Goal: Check status: Check status

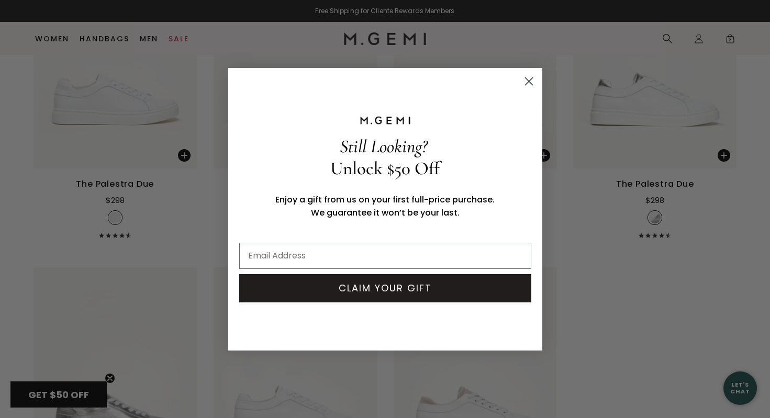
click at [534, 78] on circle "Close dialog" at bounding box center [528, 80] width 17 height 17
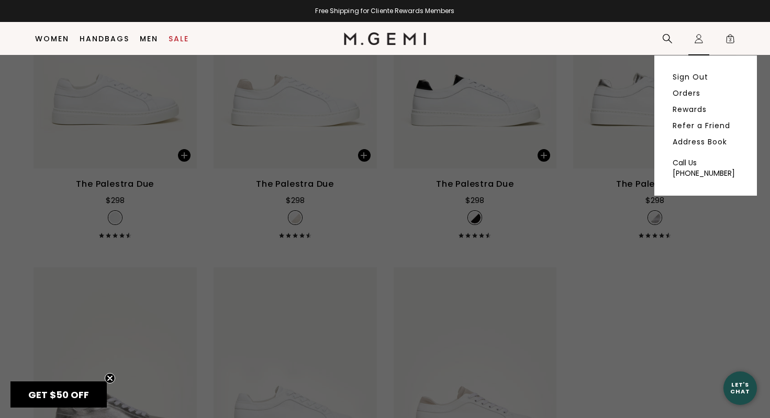
click at [693, 41] on icon "Icons/20x20/profile@2x" at bounding box center [698, 38] width 10 height 10
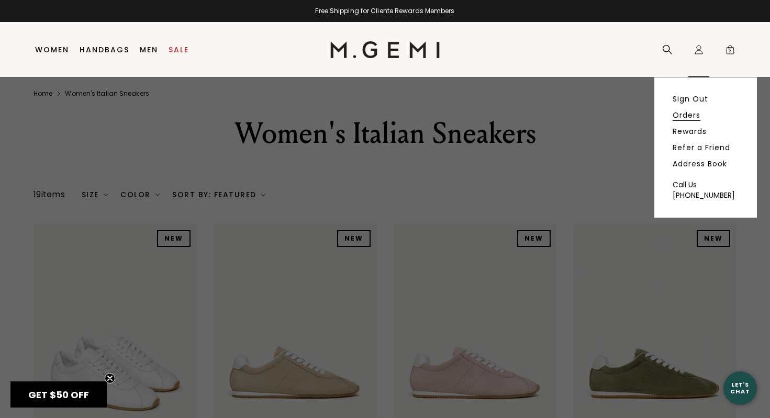
click at [691, 115] on link "Orders" at bounding box center [686, 114] width 28 height 9
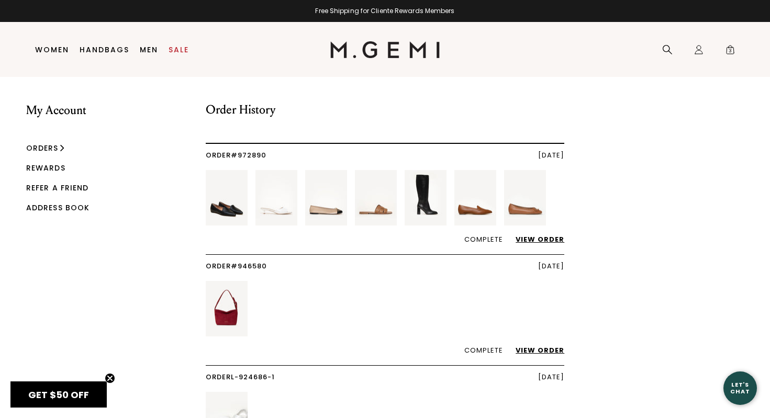
click at [539, 240] on link "View Order" at bounding box center [534, 239] width 59 height 10
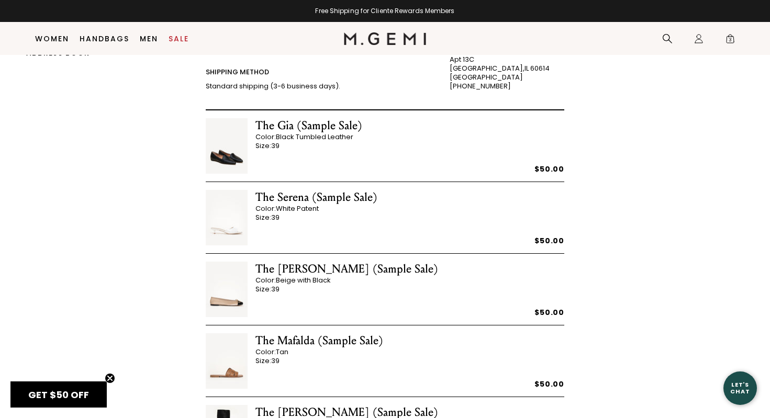
scroll to position [138, 0]
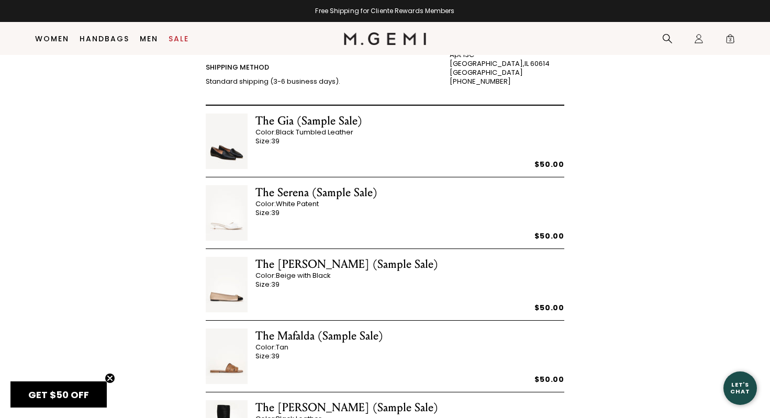
click at [196, 119] on div "Return To Order History Order #972890 June 12, 2025 Shipping Address Casey Smit…" at bounding box center [385, 332] width 385 height 830
click at [221, 139] on img at bounding box center [227, 141] width 42 height 55
click at [321, 125] on div "The Gia (Sample Sale)" at bounding box center [308, 121] width 107 height 15
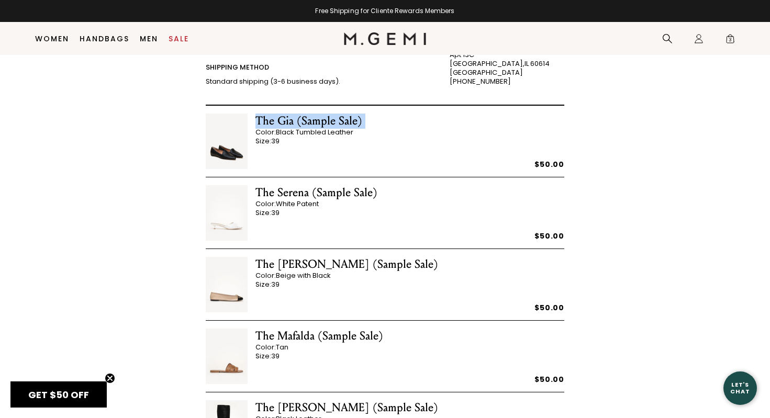
copy div "The Gia (Sample Sale)"
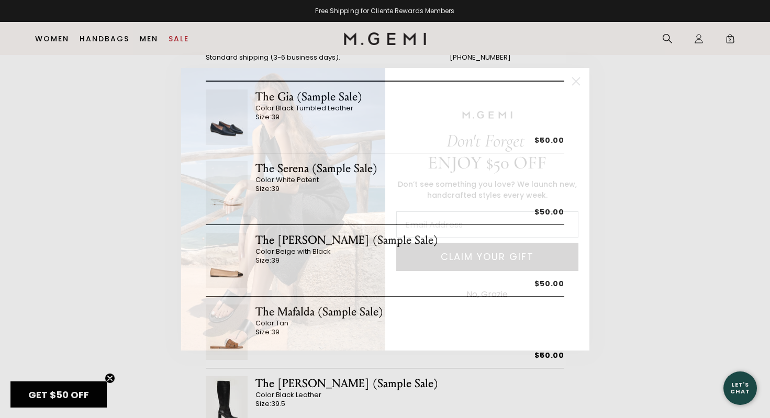
click at [573, 81] on circle "Close dialog" at bounding box center [575, 80] width 17 height 17
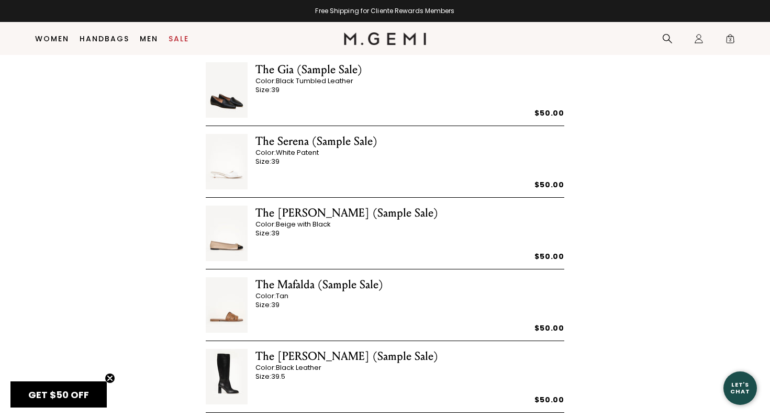
scroll to position [190, 0]
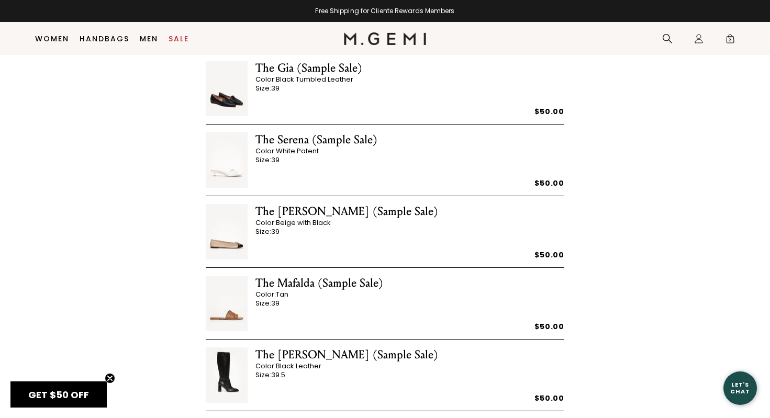
click at [278, 214] on div "The Rosa (Sample Sale)" at bounding box center [346, 211] width 183 height 15
click at [297, 214] on div "The Rosa (Sample Sale)" at bounding box center [346, 211] width 183 height 15
drag, startPoint x: 297, startPoint y: 214, endPoint x: 263, endPoint y: 214, distance: 33.5
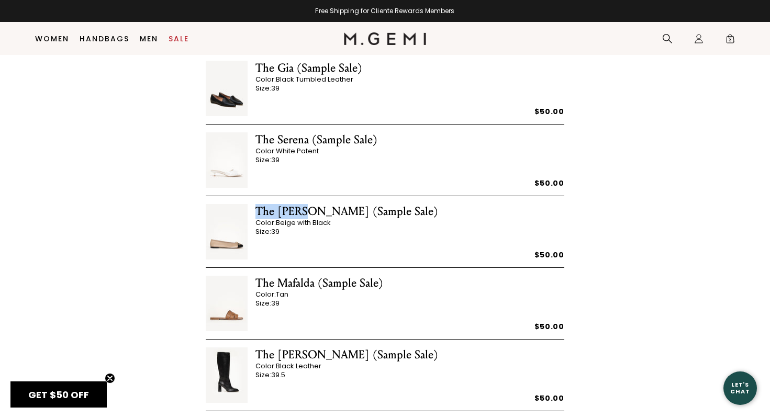
click at [263, 214] on div "The Rosa (Sample Sale)" at bounding box center [346, 211] width 183 height 15
copy div "The [PERSON_NAME]"
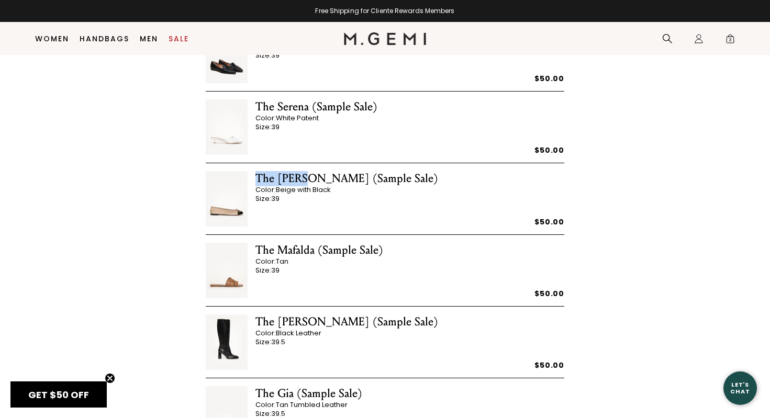
scroll to position [228, 0]
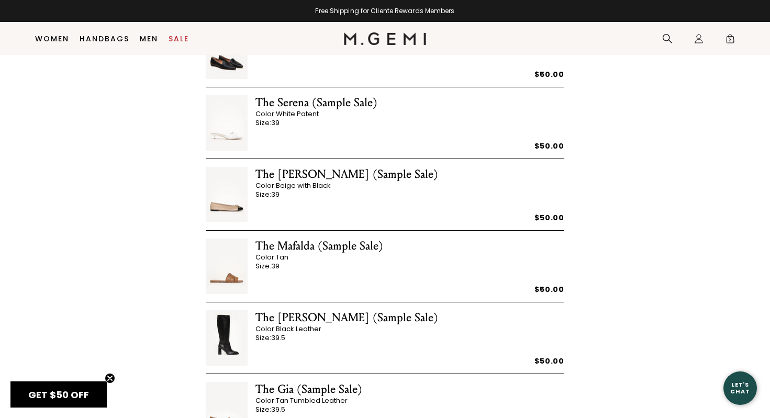
click at [132, 107] on div "My Account Orders Rewards Refer a Friend Address Book Return To Order History O…" at bounding box center [385, 242] width 770 height 830
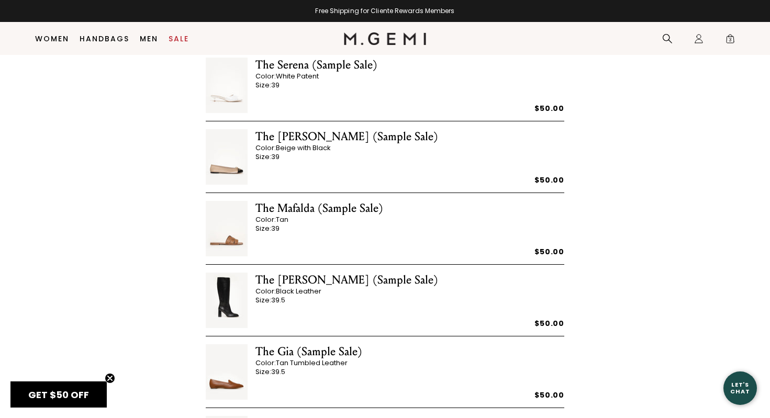
scroll to position [269, 0]
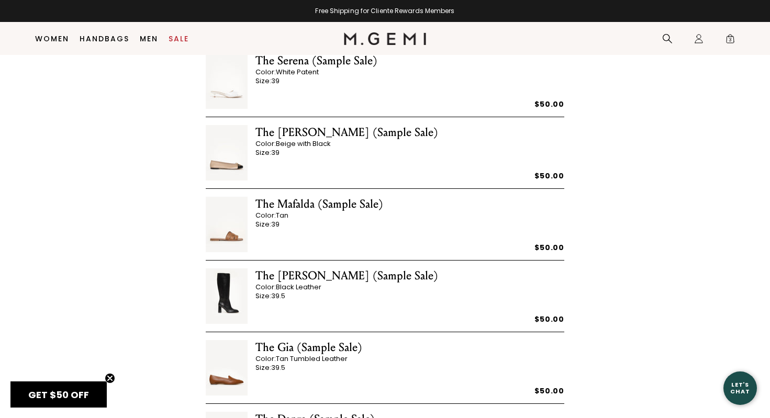
click at [293, 274] on div "The Jessica (Sample Sale)" at bounding box center [346, 275] width 183 height 15
copy div "The Jessica (Sample Sale)"
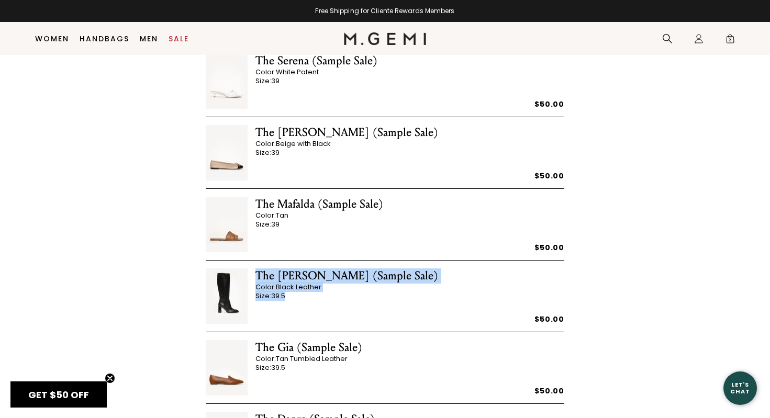
drag, startPoint x: 285, startPoint y: 294, endPoint x: 257, endPoint y: 274, distance: 34.1
click at [257, 274] on div "The Jessica (Sample Sale) Color: Black Leather Size: 39.5" at bounding box center [346, 295] width 183 height 55
copy div "The Jessica (Sample Sale) Color: Black Leather Size: 39.5"
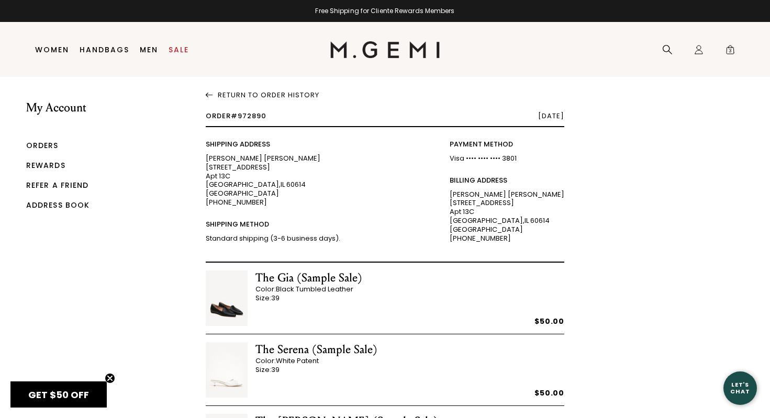
scroll to position [0, 0]
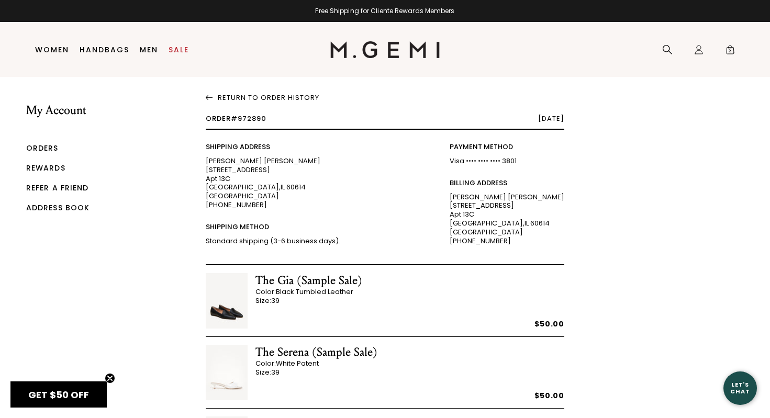
click at [50, 148] on link "Orders" at bounding box center [42, 148] width 32 height 10
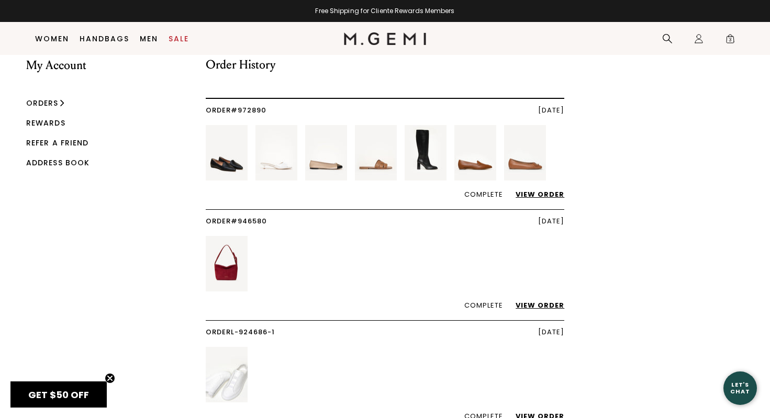
scroll to position [19, 0]
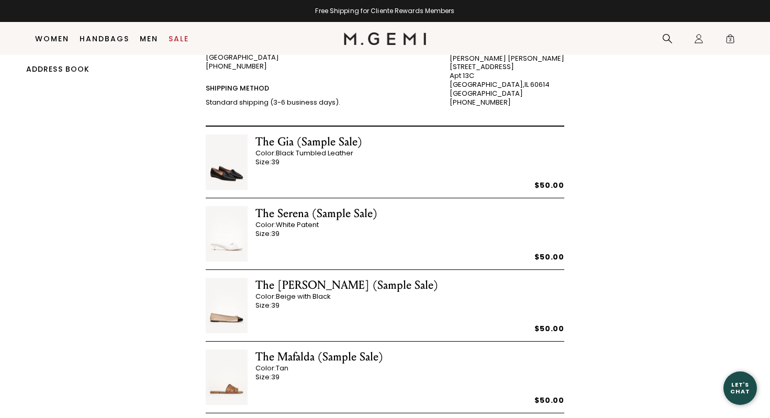
scroll to position [100, 0]
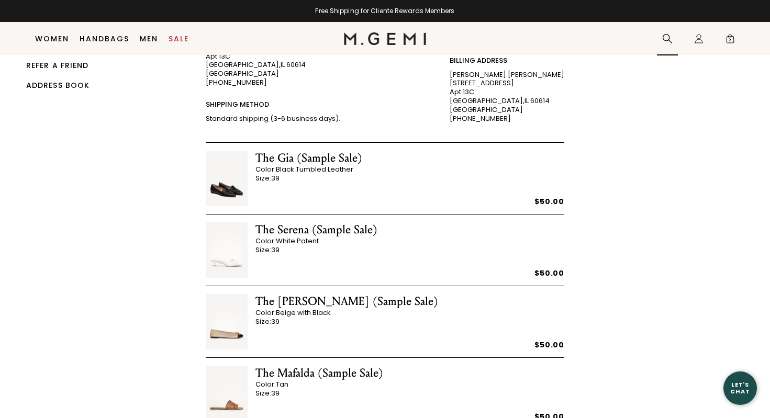
click at [666, 40] on icon at bounding box center [666, 38] width 9 height 9
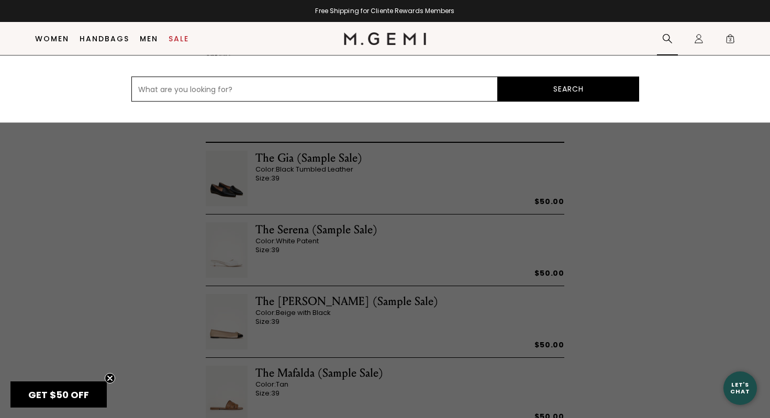
paste input "The Gia (Sample Sale)"
type input "The Gia (Sample Sale)"
click at [498, 76] on button "Search" at bounding box center [568, 88] width 141 height 25
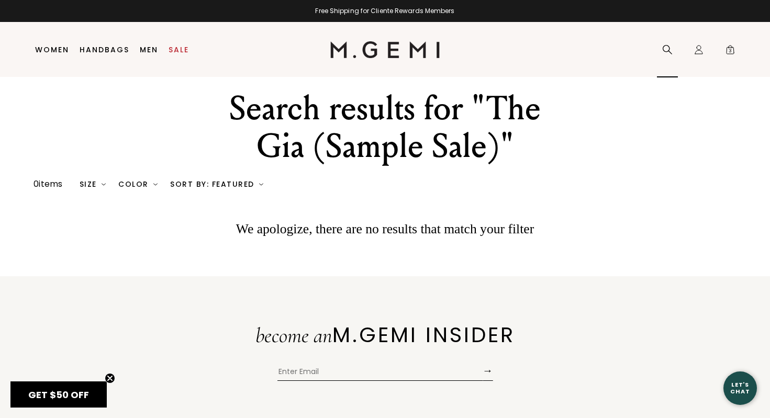
click at [662, 51] on icon at bounding box center [667, 49] width 10 height 10
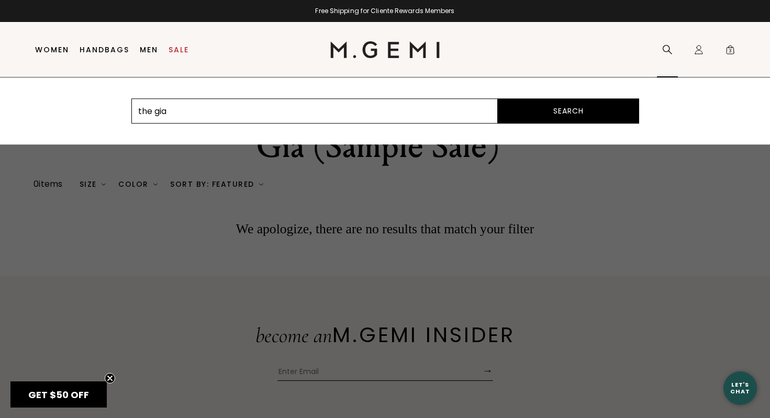
type input "the gia"
click at [498, 98] on button "Search" at bounding box center [568, 110] width 141 height 25
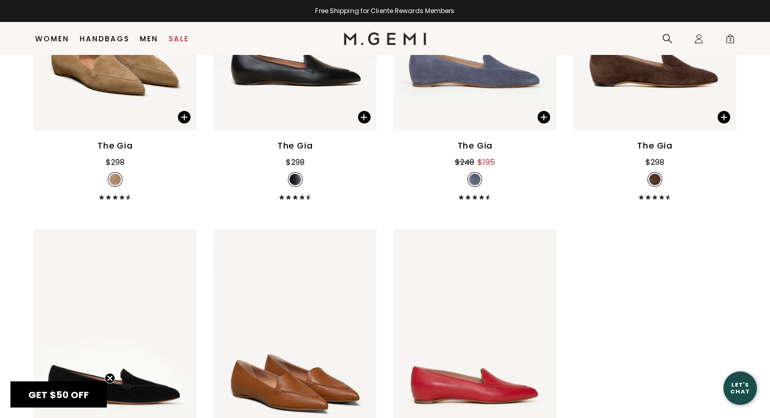
scroll to position [340, 0]
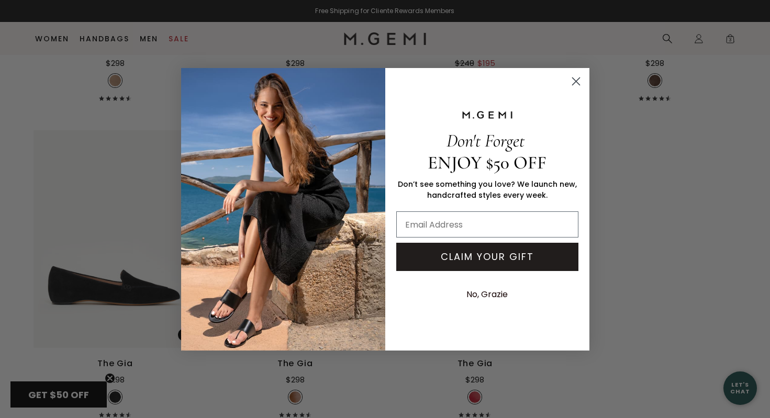
click at [578, 78] on icon "Close dialog" at bounding box center [575, 80] width 7 height 7
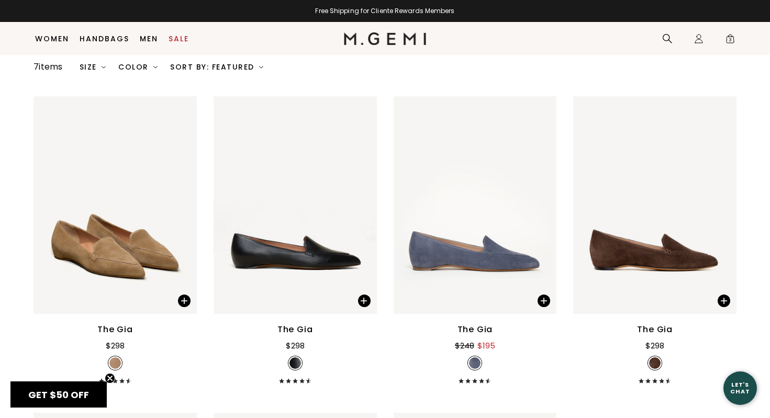
scroll to position [0, 0]
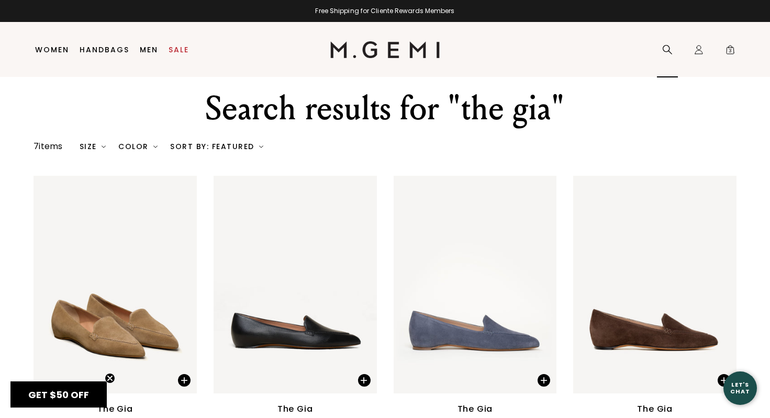
click at [667, 52] on icon at bounding box center [667, 49] width 10 height 10
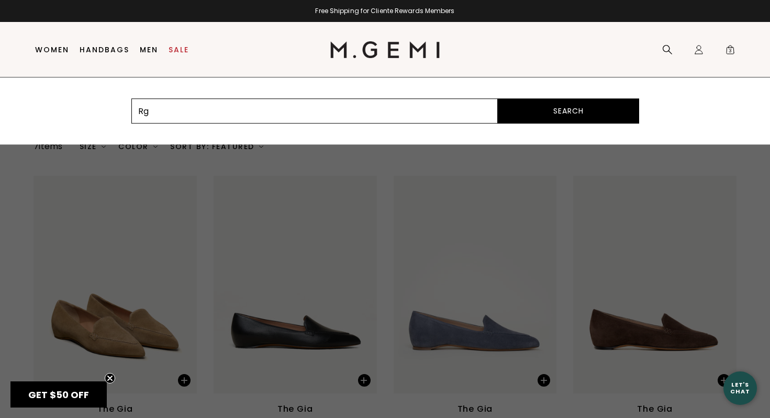
type input "R"
type input "The Serena"
click at [498, 98] on button "Search" at bounding box center [568, 110] width 141 height 25
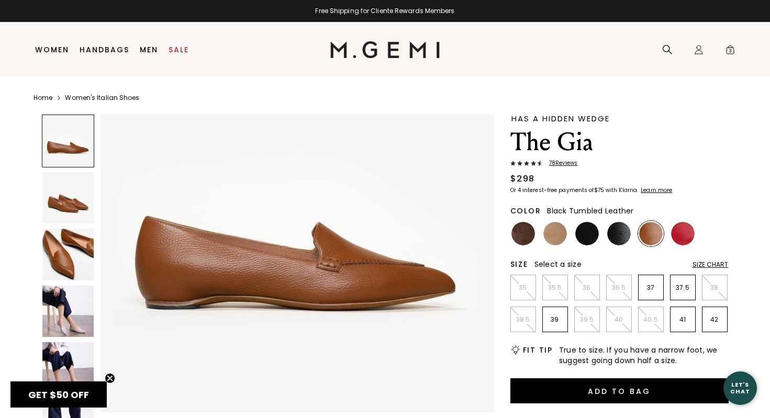
click at [617, 232] on img at bounding box center [619, 234] width 24 height 24
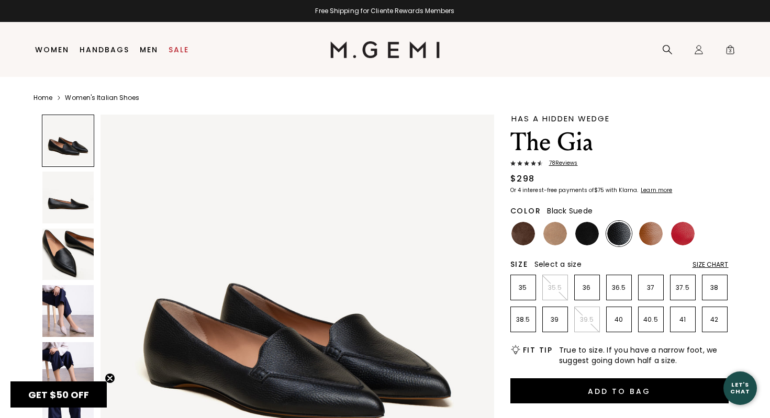
click at [585, 235] on img at bounding box center [587, 234] width 24 height 24
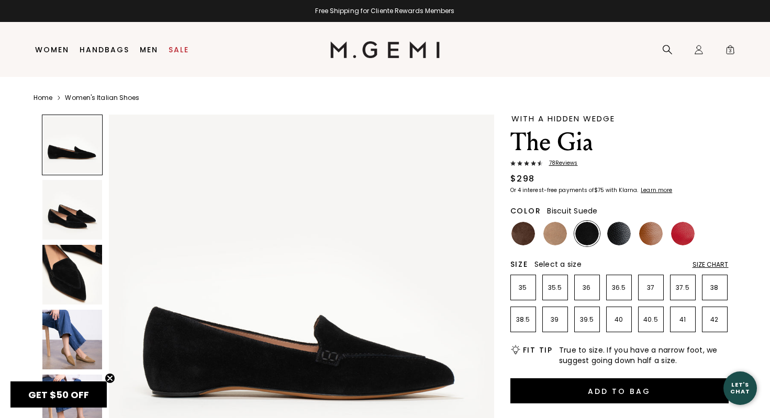
click at [554, 236] on img at bounding box center [555, 234] width 24 height 24
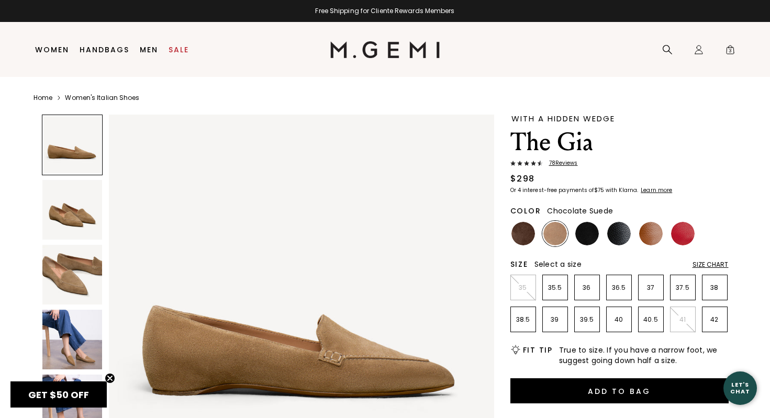
click at [520, 235] on img at bounding box center [523, 234] width 24 height 24
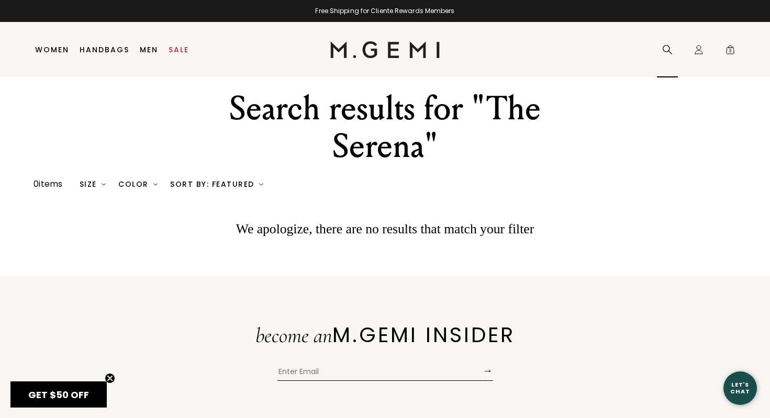
click at [668, 58] on div "Search" at bounding box center [667, 49] width 21 height 55
click at [666, 44] on icon at bounding box center [667, 49] width 10 height 10
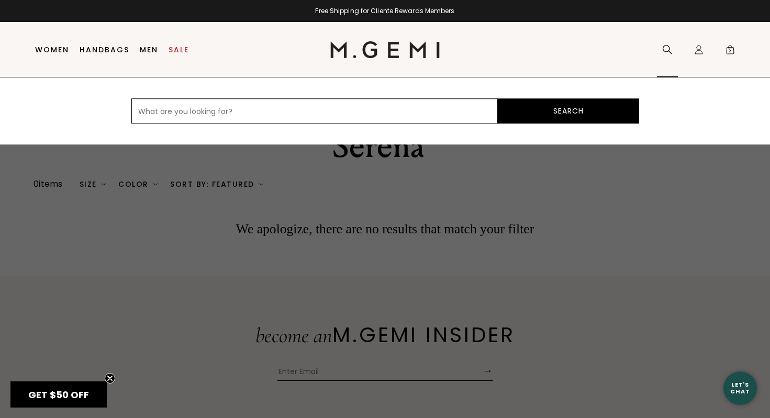
click at [343, 115] on input "text" at bounding box center [314, 110] width 366 height 25
paste input "The [PERSON_NAME]"
type input "The [PERSON_NAME]"
click at [498, 98] on button "Search" at bounding box center [568, 110] width 141 height 25
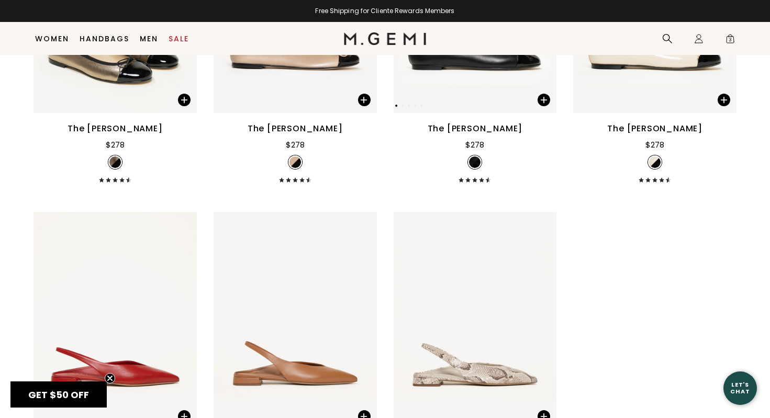
scroll to position [269, 0]
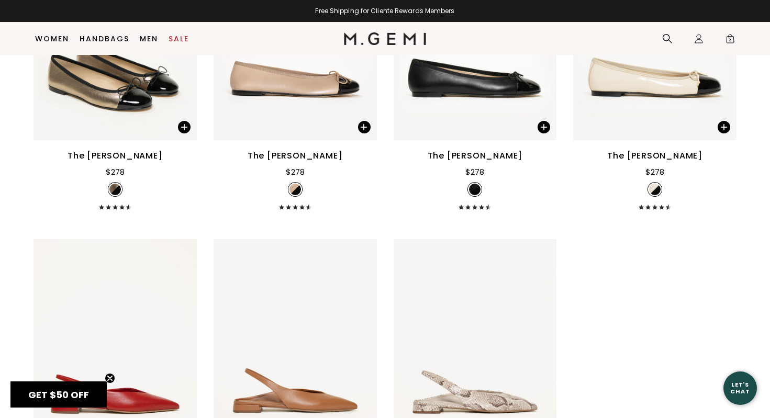
click at [397, 208] on div "The [PERSON_NAME] $278" at bounding box center [474, 180] width 163 height 60
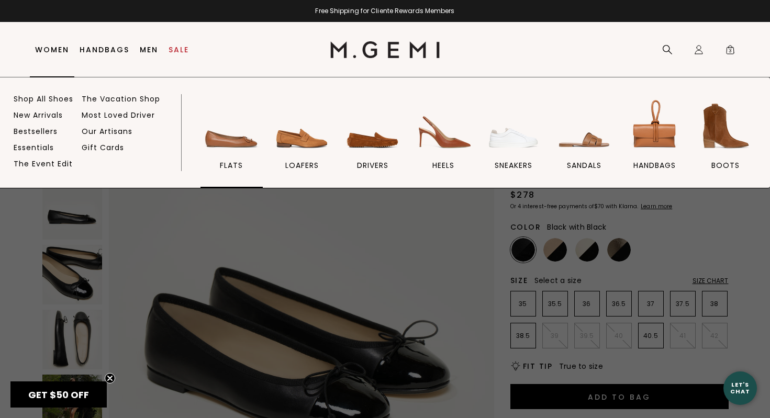
click at [221, 131] on img at bounding box center [231, 126] width 59 height 59
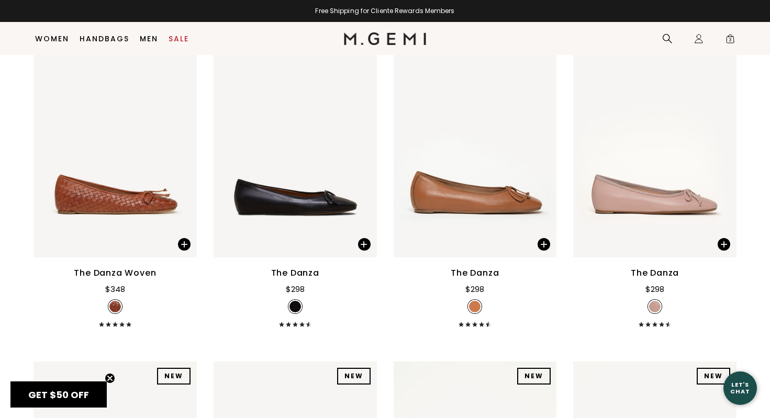
scroll to position [1433, 0]
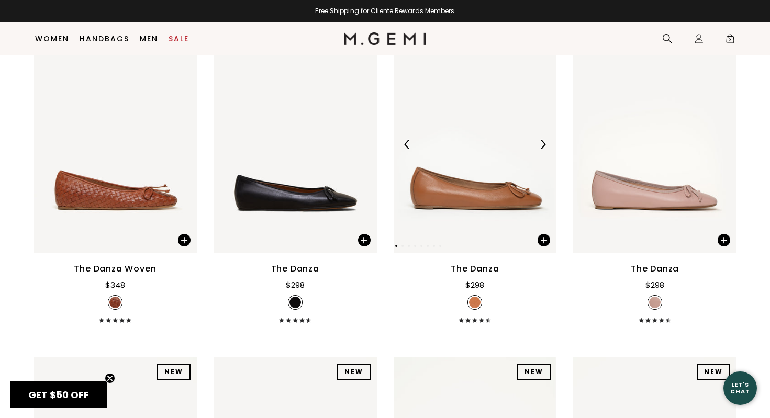
click at [462, 195] on img at bounding box center [474, 145] width 163 height 218
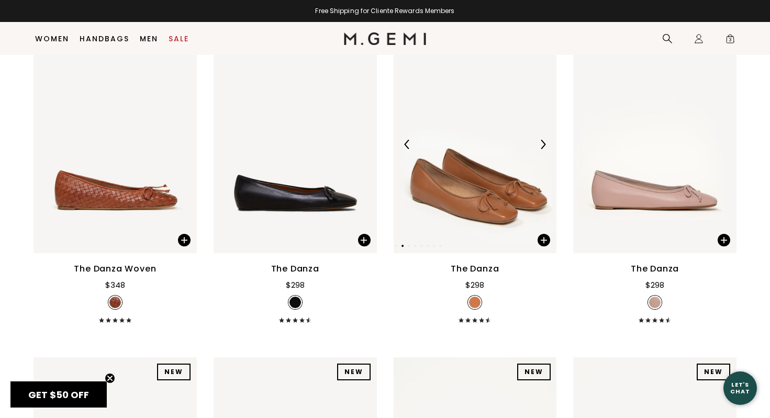
click at [475, 138] on div at bounding box center [474, 144] width 163 height 17
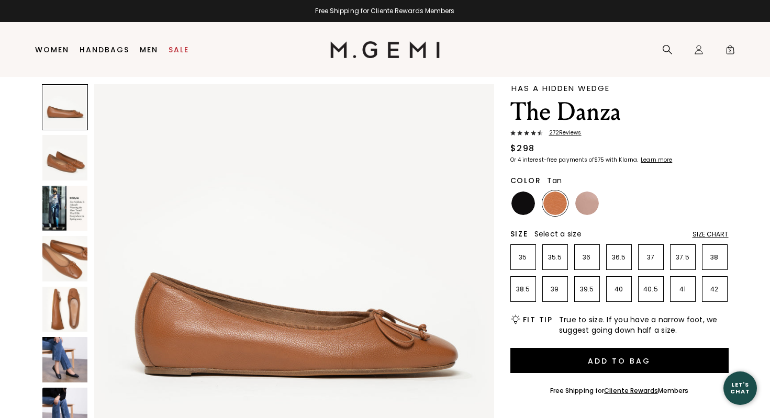
scroll to position [31, 0]
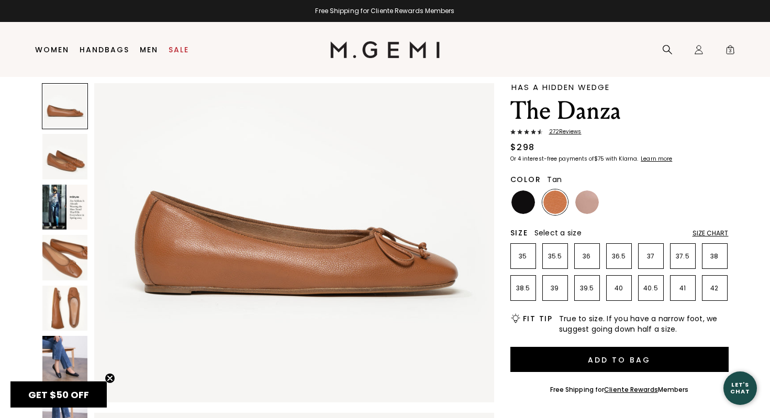
click at [60, 370] on img at bounding box center [64, 358] width 45 height 45
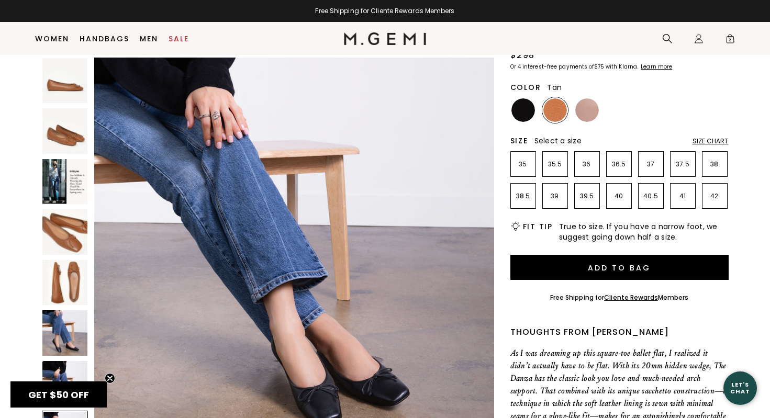
scroll to position [103, 0]
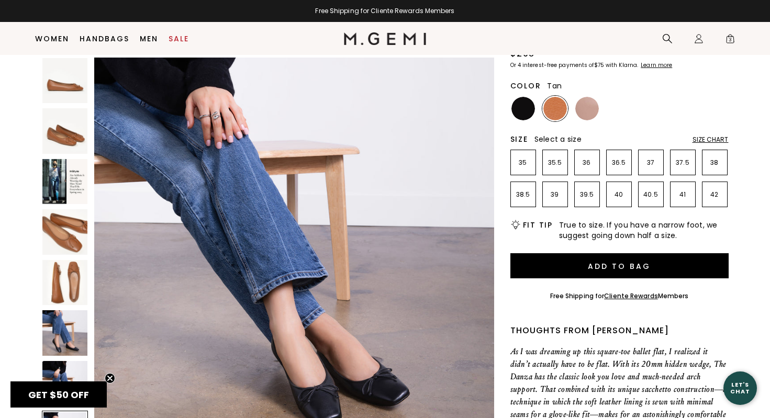
click at [71, 92] on img at bounding box center [64, 80] width 45 height 45
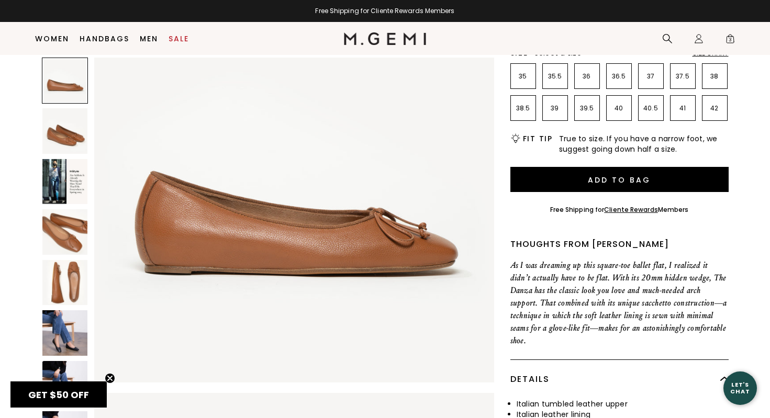
scroll to position [81, 0]
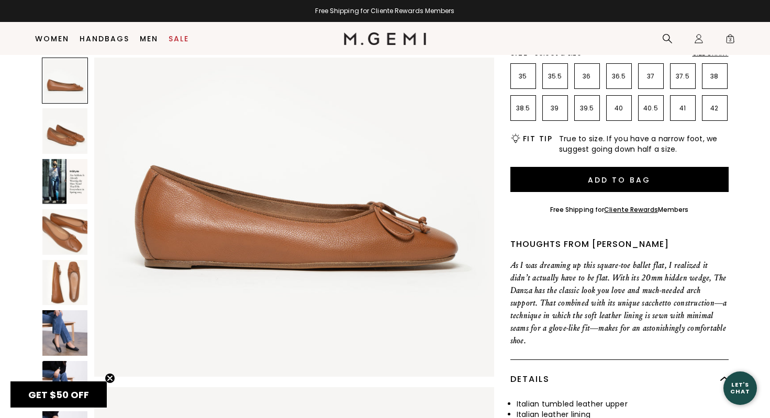
click at [111, 376] on icon "Close teaser" at bounding box center [110, 378] width 4 height 4
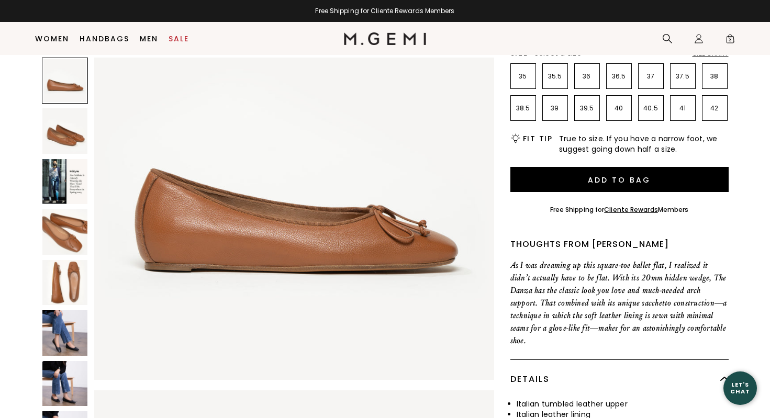
scroll to position [78, 0]
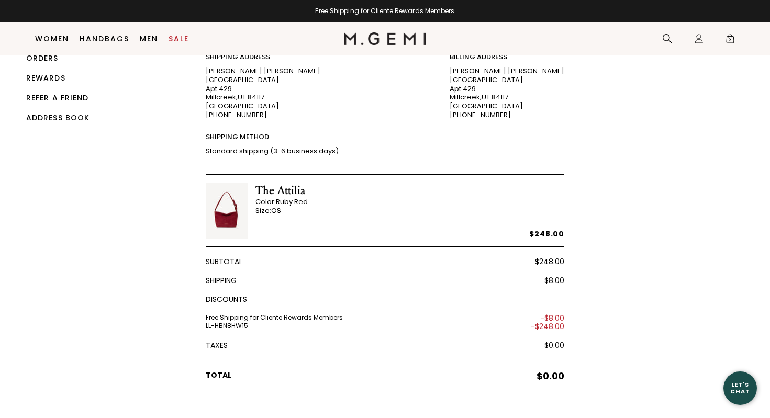
scroll to position [68, 0]
click at [291, 189] on div "The Attilia" at bounding box center [281, 190] width 52 height 15
copy div "The Attilia"
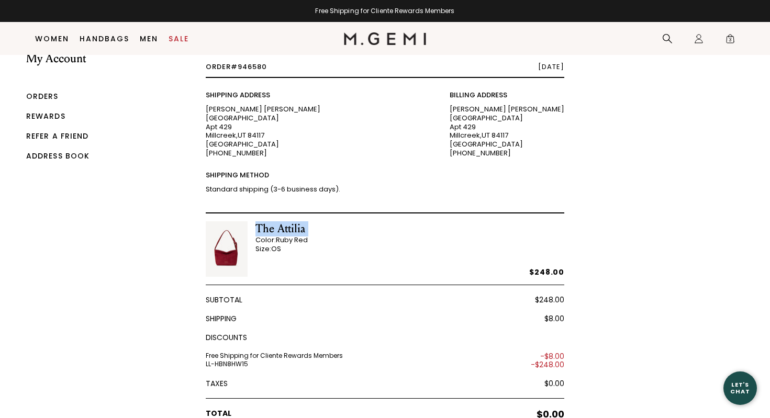
scroll to position [24, 0]
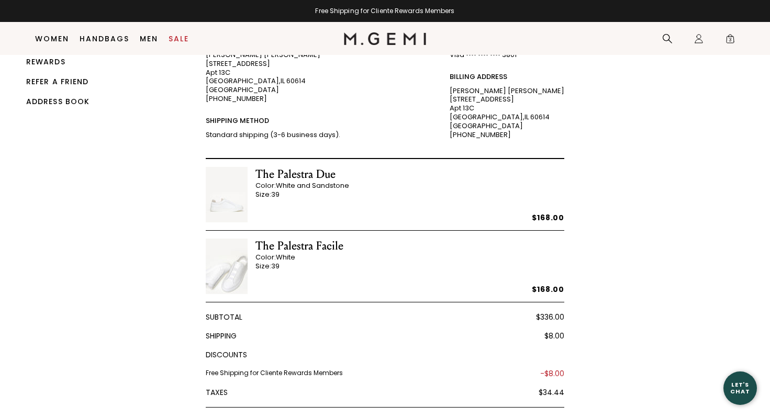
scroll to position [85, 0]
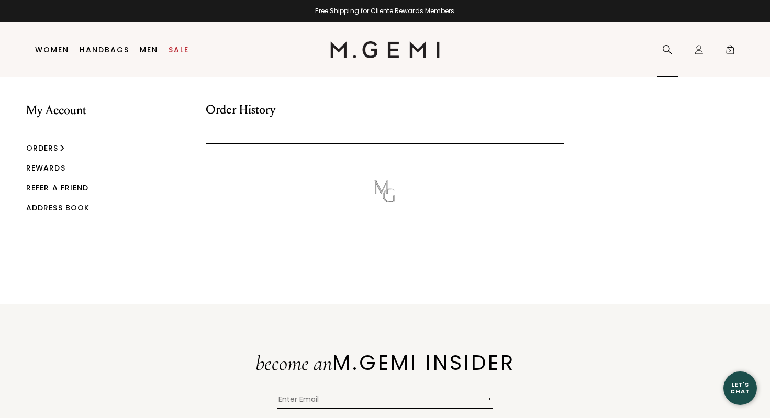
click at [666, 47] on icon at bounding box center [667, 49] width 10 height 10
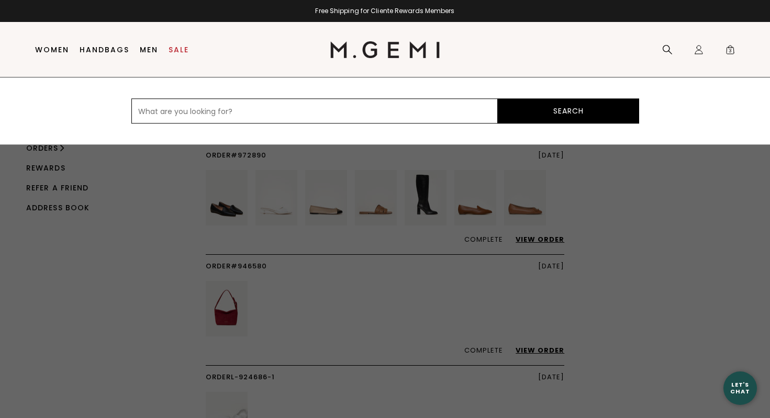
paste input "The Attilia"
type input "The Attilia"
click at [498, 98] on button "Search" at bounding box center [568, 110] width 141 height 25
